Goal: Task Accomplishment & Management: Use online tool/utility

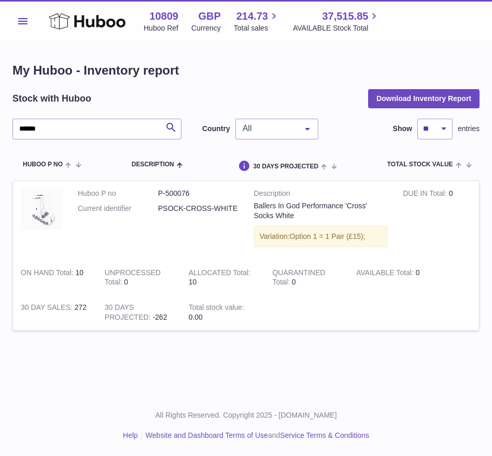
drag, startPoint x: 110, startPoint y: 129, endPoint x: 34, endPoint y: 102, distance: 81.0
click at [31, 108] on div "My Huboo - Inventory report Stock with Huboo Download Inventory Report ****** S…" at bounding box center [245, 202] width 467 height 281
click at [29, 27] on button "Menu" at bounding box center [22, 21] width 21 height 21
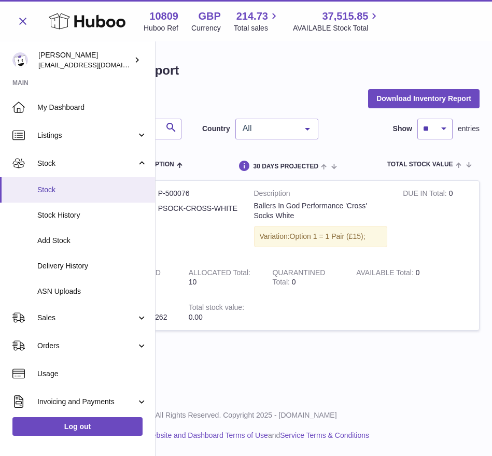
click at [60, 187] on span "Stock" at bounding box center [92, 190] width 110 height 10
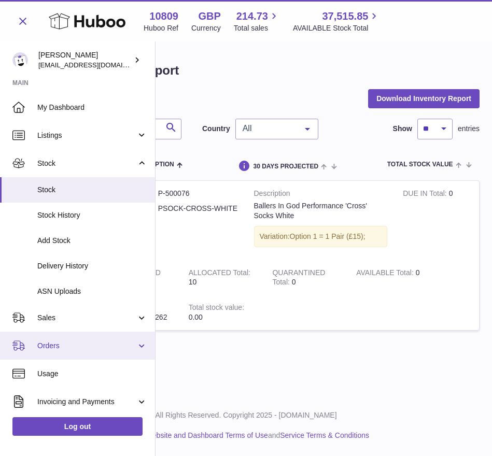
click at [88, 344] on span "Orders" at bounding box center [86, 346] width 99 height 10
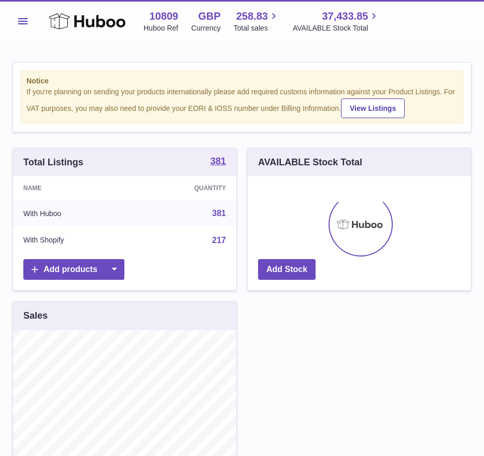
scroll to position [162, 223]
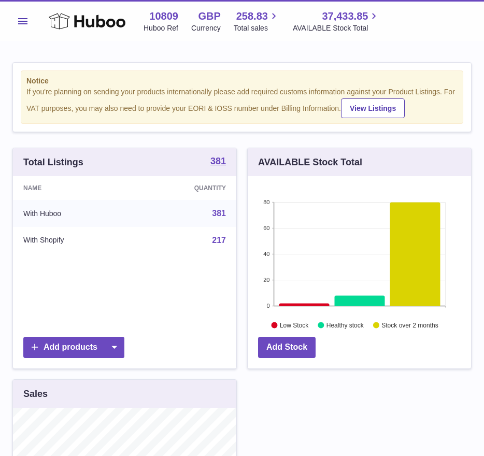
click at [18, 16] on button "Menu" at bounding box center [22, 21] width 21 height 21
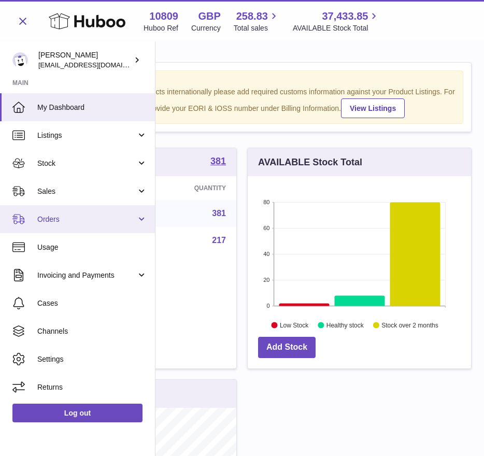
click at [65, 213] on link "Orders" at bounding box center [77, 219] width 155 height 28
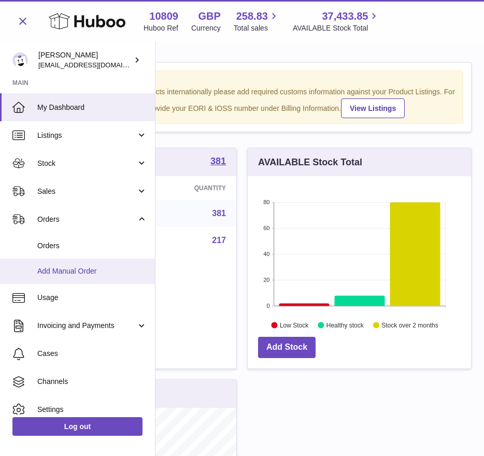
click at [70, 275] on span "Add Manual Order" at bounding box center [92, 271] width 110 height 10
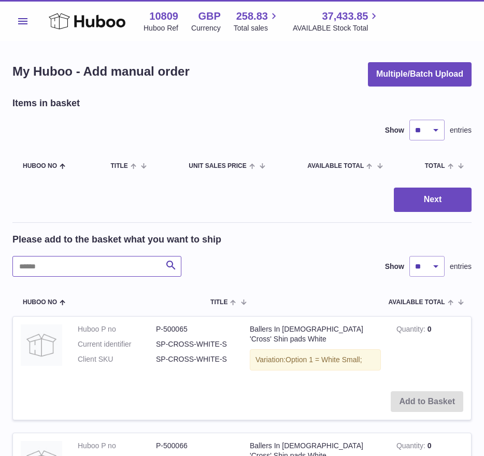
click at [107, 267] on input "text" at bounding box center [96, 266] width 169 height 21
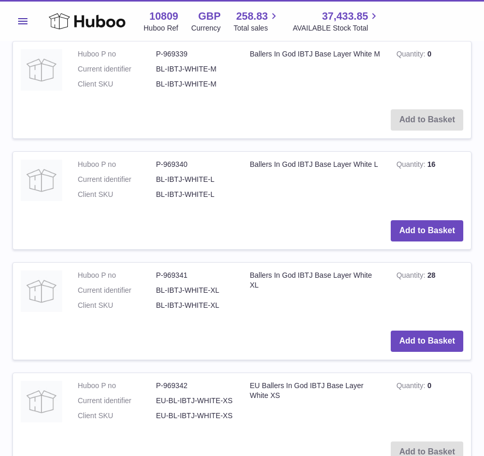
scroll to position [497, 0]
type input "*******"
